Goal: Task Accomplishment & Management: Manage account settings

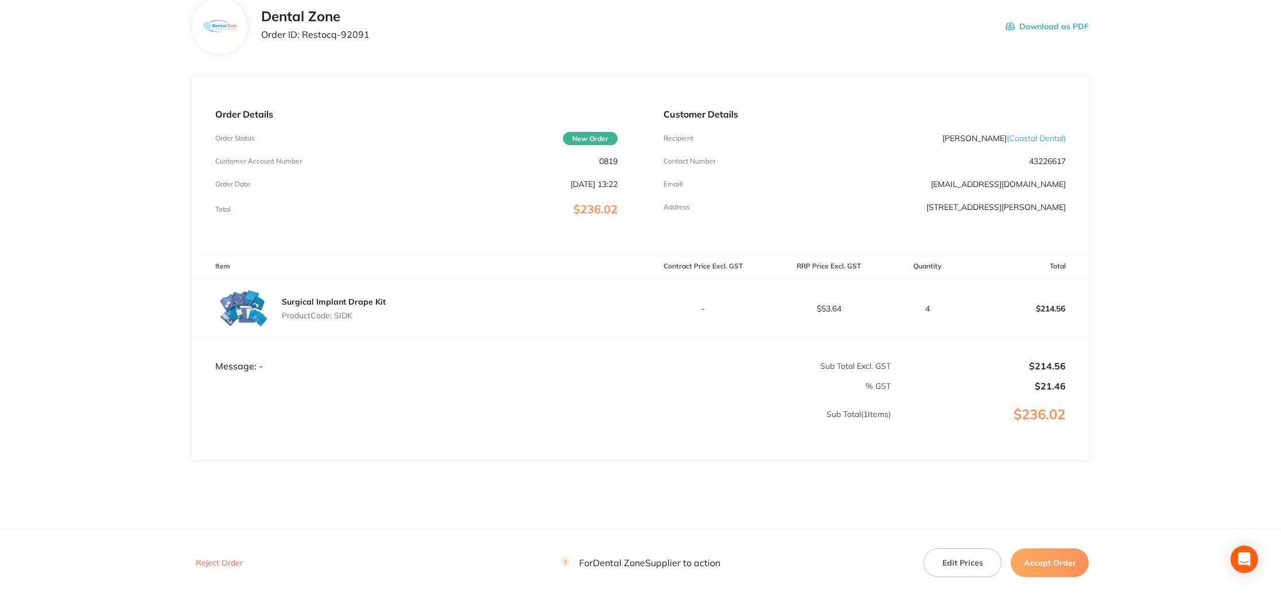
scroll to position [76, 0]
click at [1072, 566] on button "Accept Order" at bounding box center [1049, 562] width 78 height 29
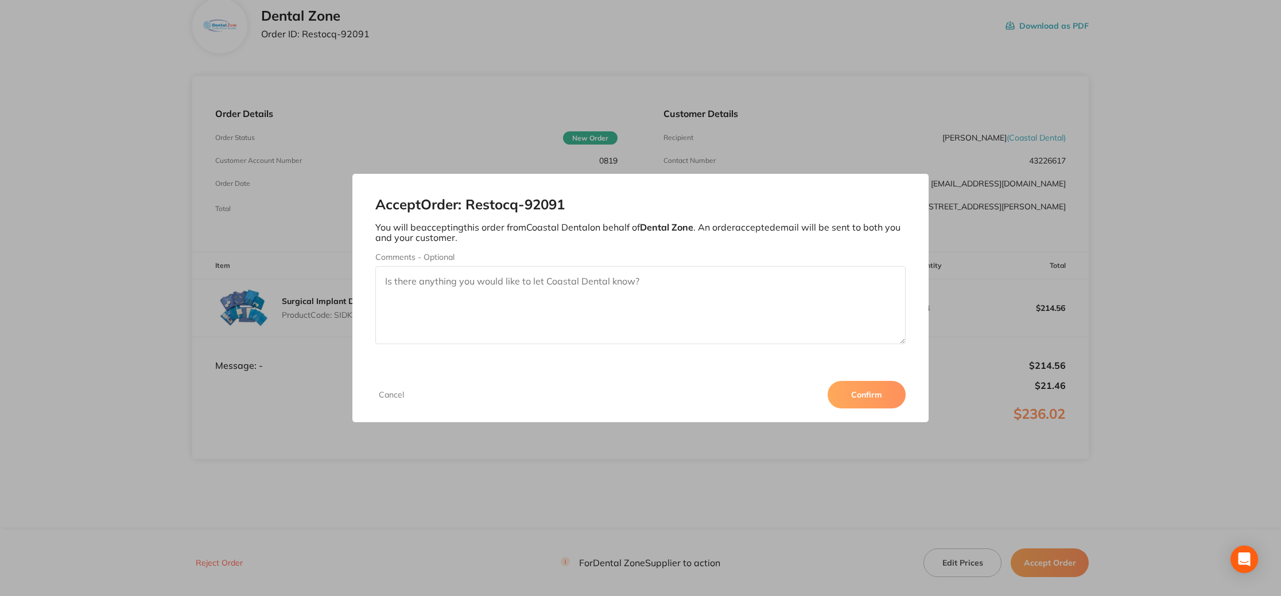
click at [866, 394] on button "Confirm" at bounding box center [866, 395] width 78 height 28
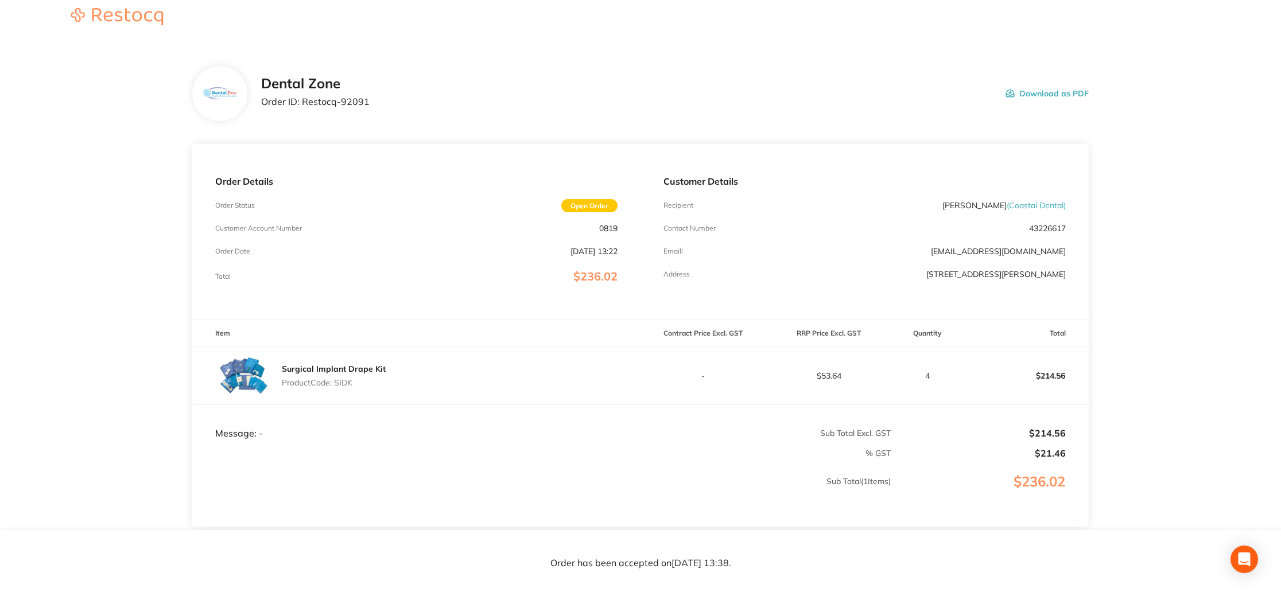
scroll to position [0, 0]
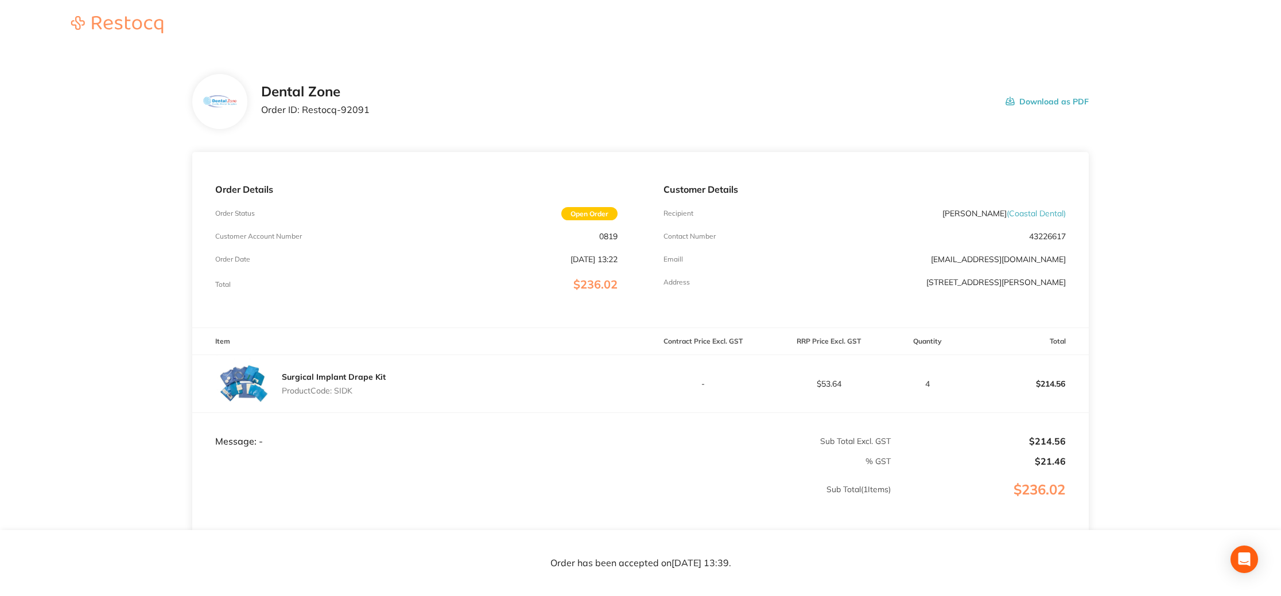
click at [360, 259] on div "Order Date [DATE] 13:22" at bounding box center [416, 259] width 402 height 9
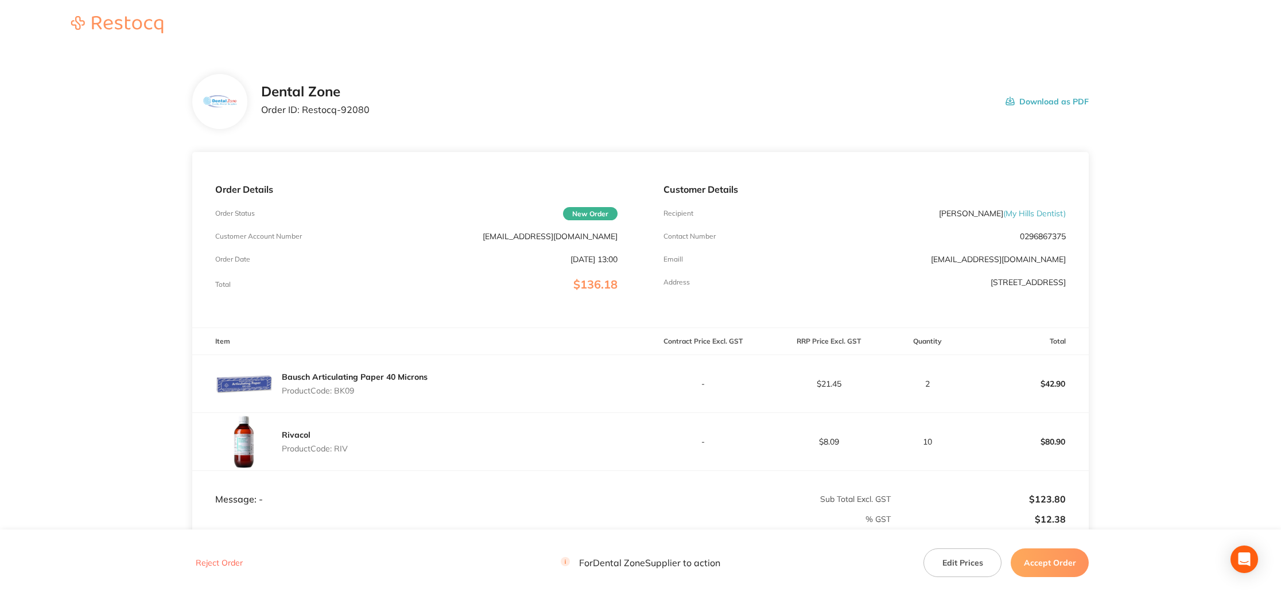
click at [1069, 557] on button "Accept Order" at bounding box center [1049, 562] width 78 height 29
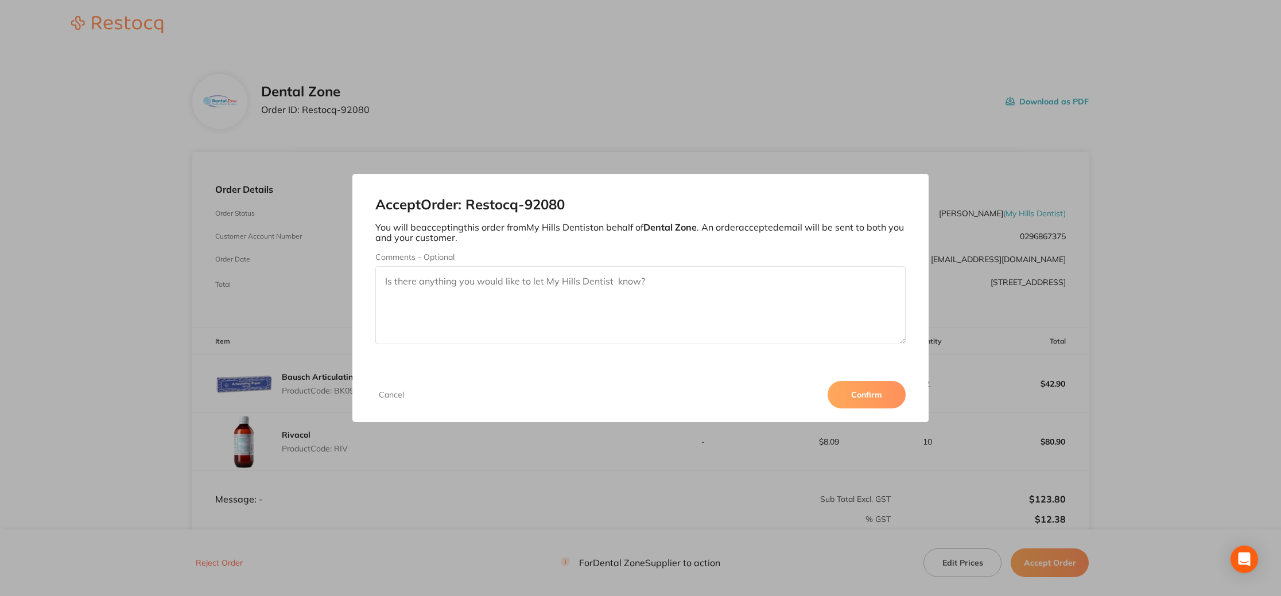
click at [861, 396] on button "Confirm" at bounding box center [866, 395] width 78 height 28
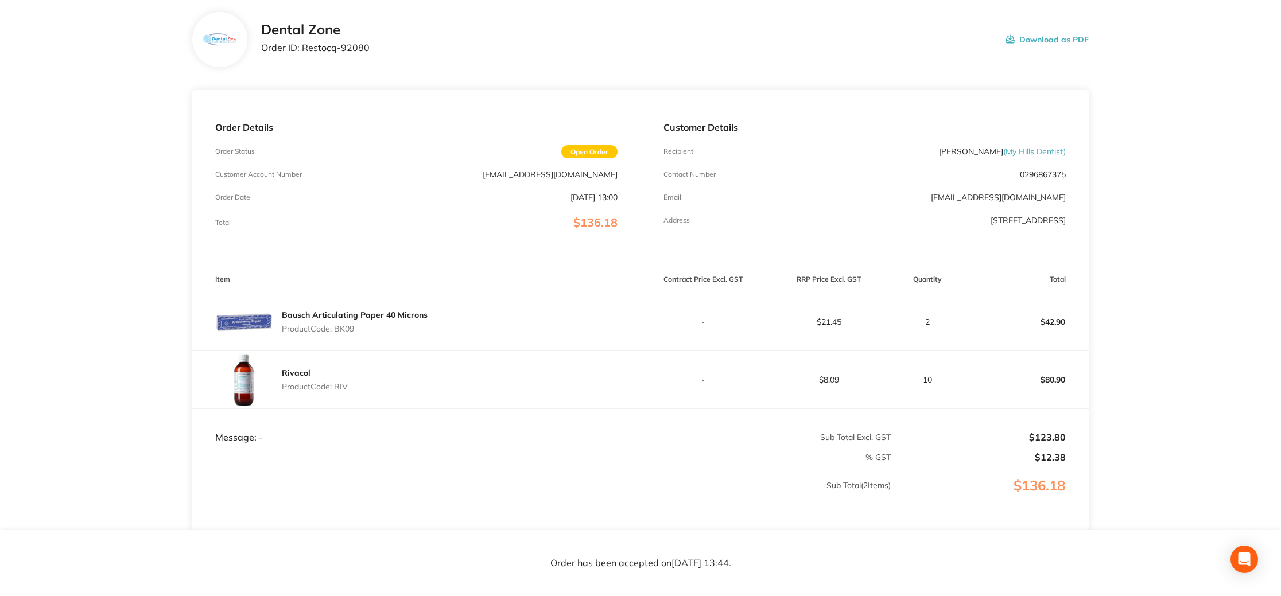
scroll to position [77, 0]
